Goal: Task Accomplishment & Management: Manage account settings

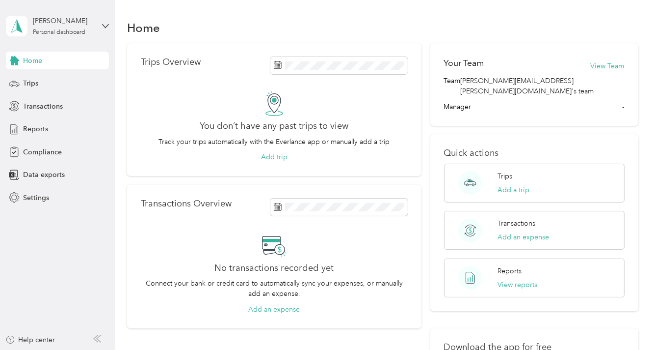
click at [76, 242] on aside "[PERSON_NAME] Personal dashboard Home Trips Transactions Reports Compliance Dat…" at bounding box center [57, 175] width 115 height 350
click at [107, 22] on div "[PERSON_NAME] Personal dashboard" at bounding box center [57, 26] width 103 height 34
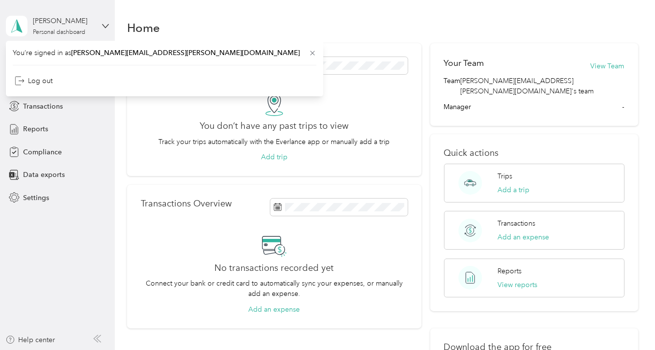
click at [107, 22] on div "[PERSON_NAME] Personal dashboard" at bounding box center [57, 26] width 103 height 34
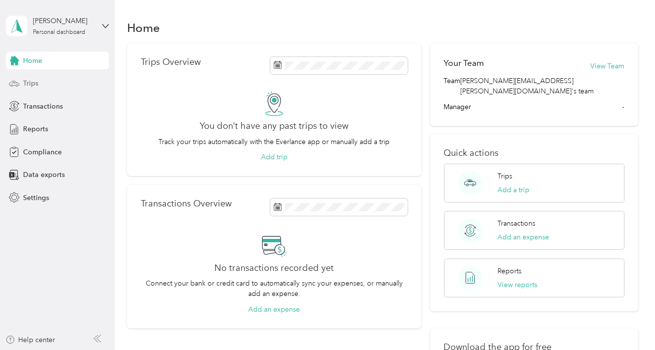
click at [55, 84] on div "Trips" at bounding box center [57, 84] width 103 height 18
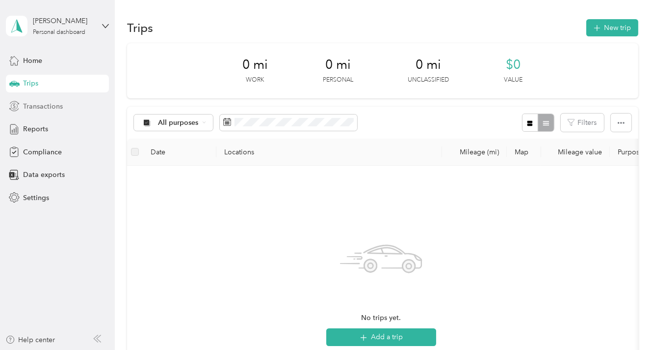
click at [36, 109] on span "Transactions" at bounding box center [43, 106] width 40 height 10
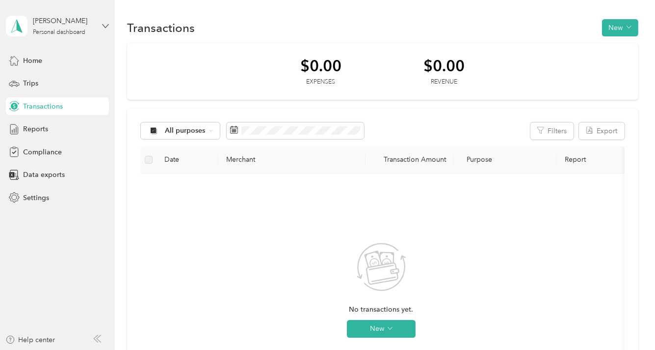
click at [106, 25] on icon at bounding box center [105, 26] width 7 height 7
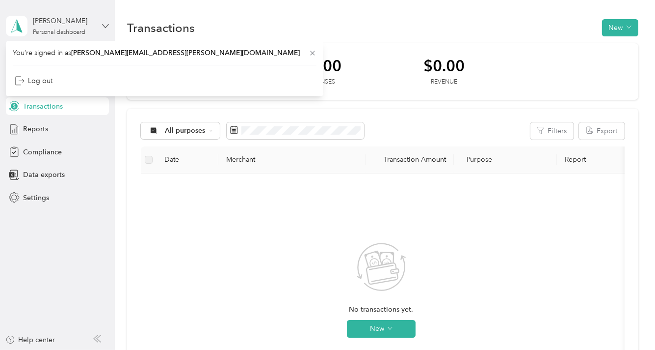
click at [106, 25] on icon at bounding box center [105, 26] width 7 height 7
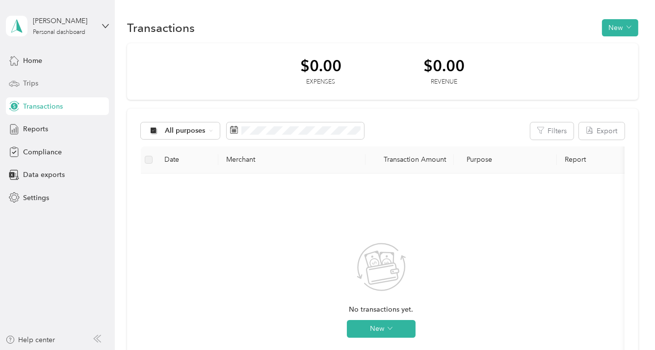
click at [34, 87] on span "Trips" at bounding box center [30, 83] width 15 height 10
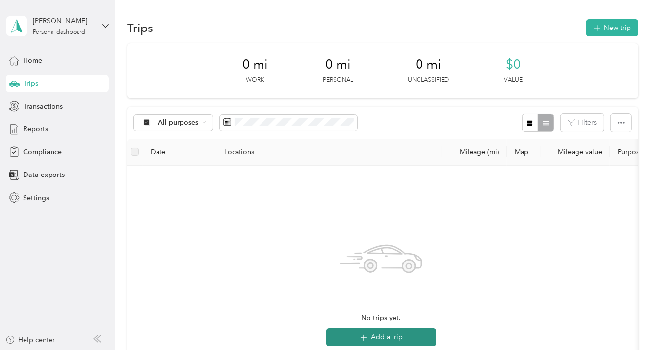
click at [400, 334] on button "Add a trip" at bounding box center [381, 337] width 110 height 18
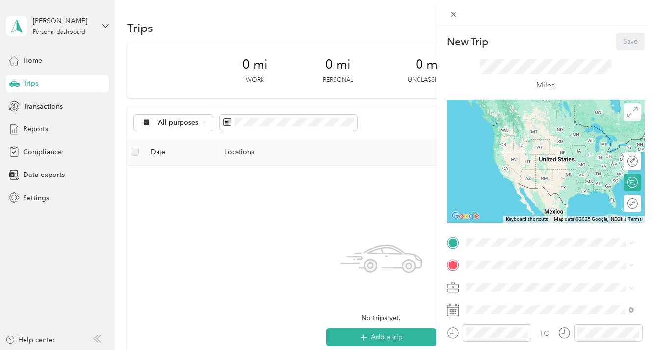
click at [327, 240] on div "New Trip Save This trip cannot be edited because it is either under review, app…" at bounding box center [327, 175] width 655 height 350
